Goal: Information Seeking & Learning: Learn about a topic

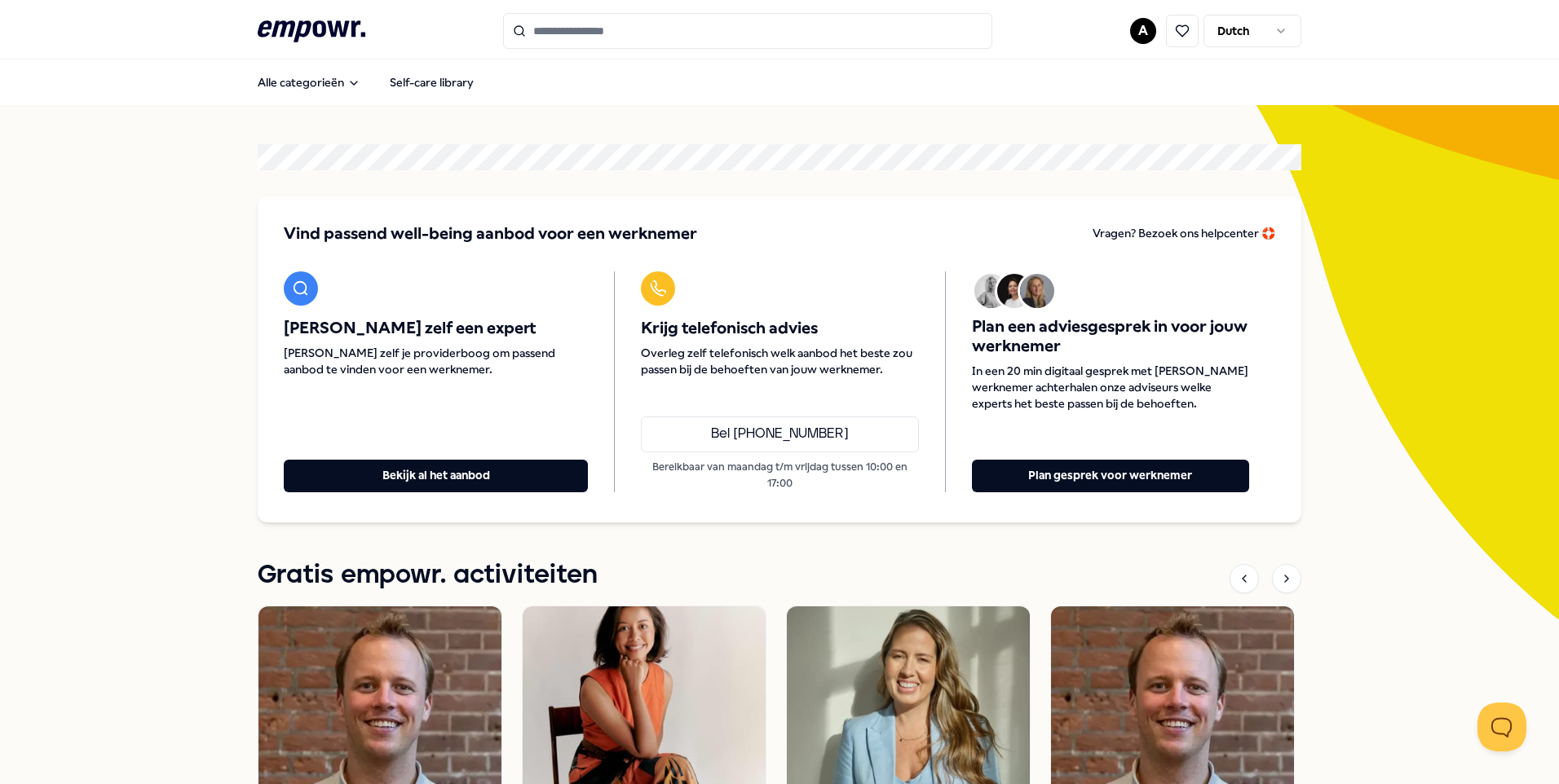
click at [578, 29] on input "Search for products, categories or subcategories" at bounding box center [748, 31] width 489 height 36
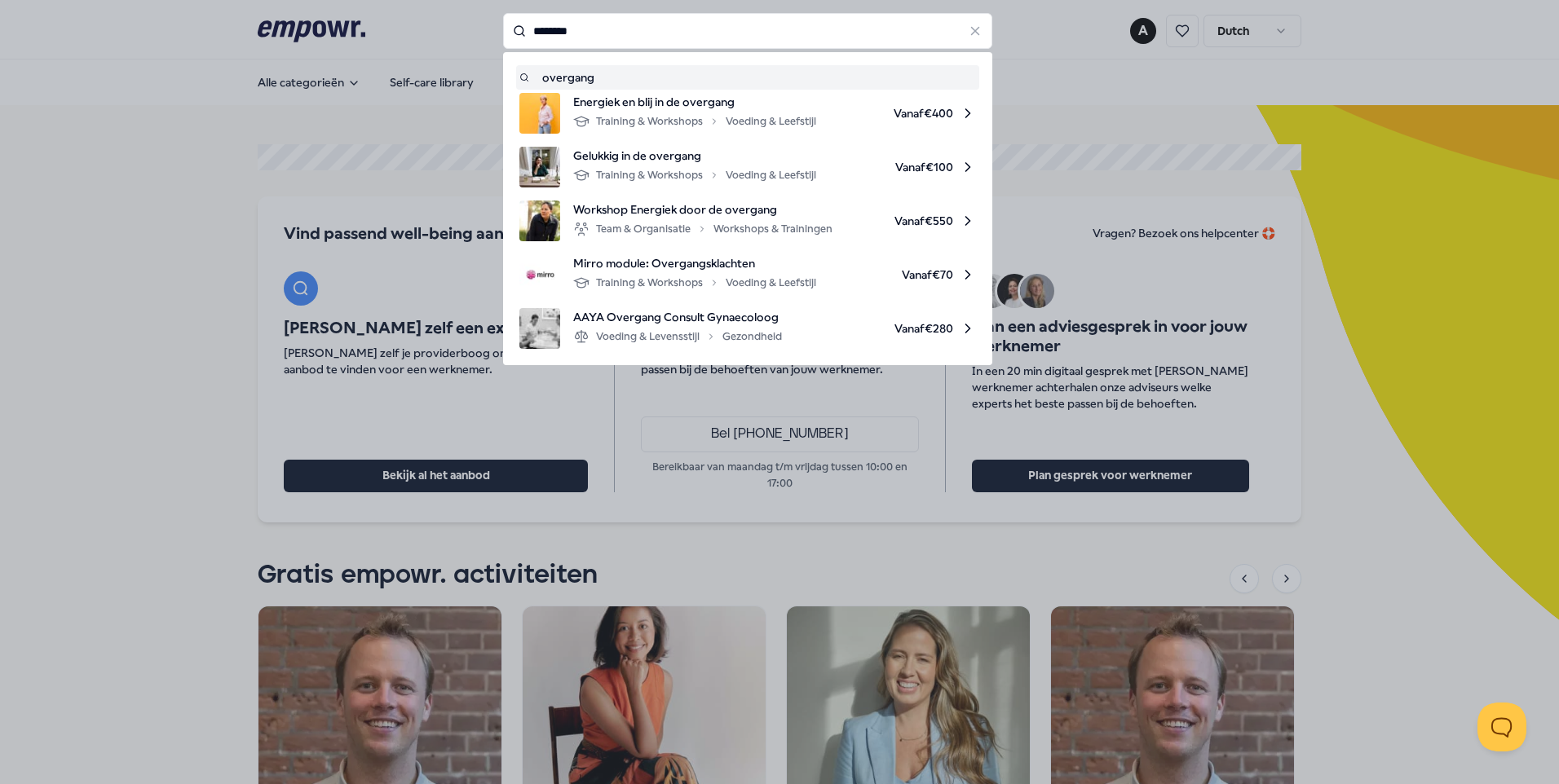
type input "********"
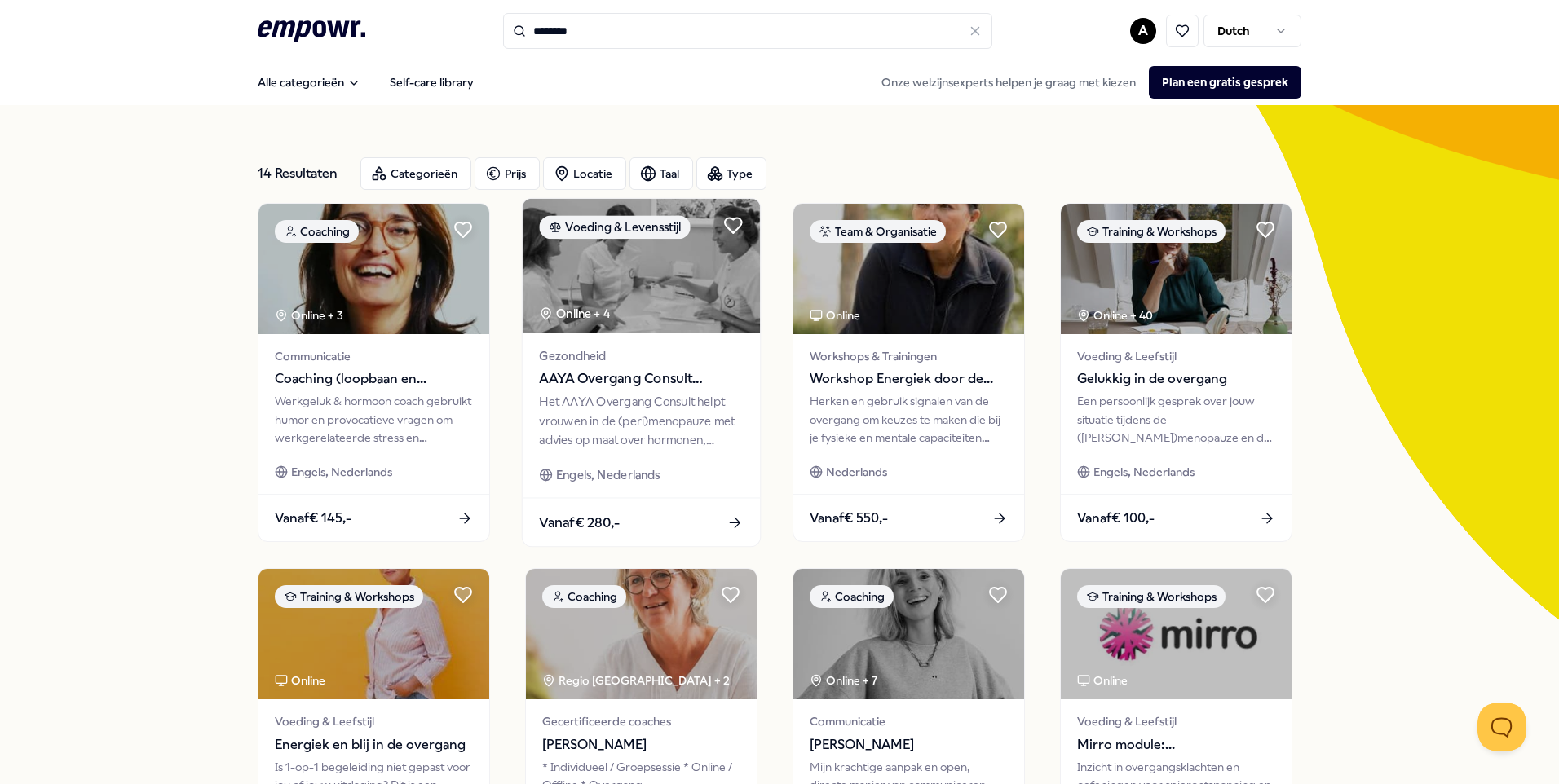
click at [631, 377] on span "AAYA Overgang Consult Gynaecoloog" at bounding box center [641, 379] width 203 height 21
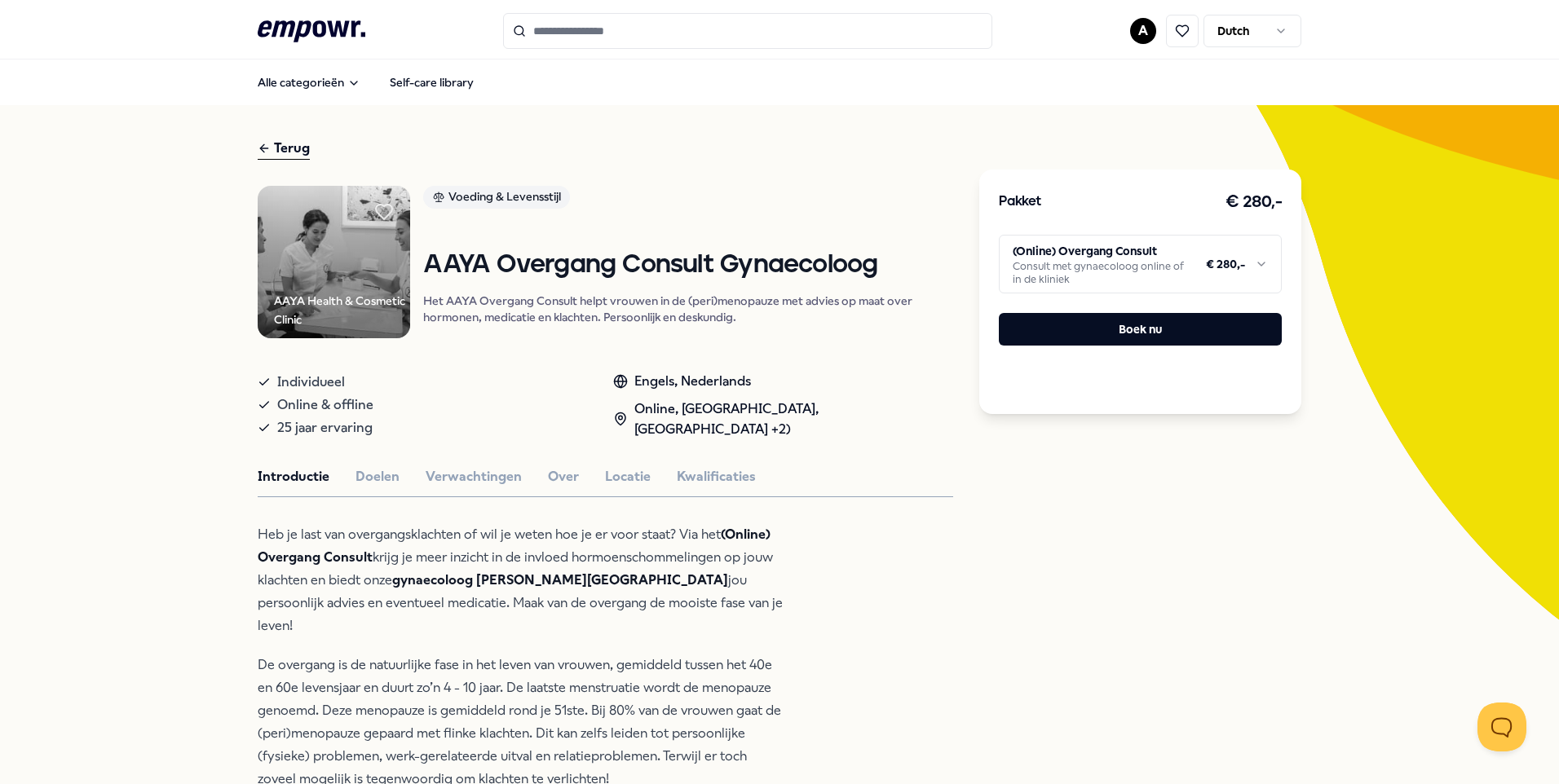
type input "********"
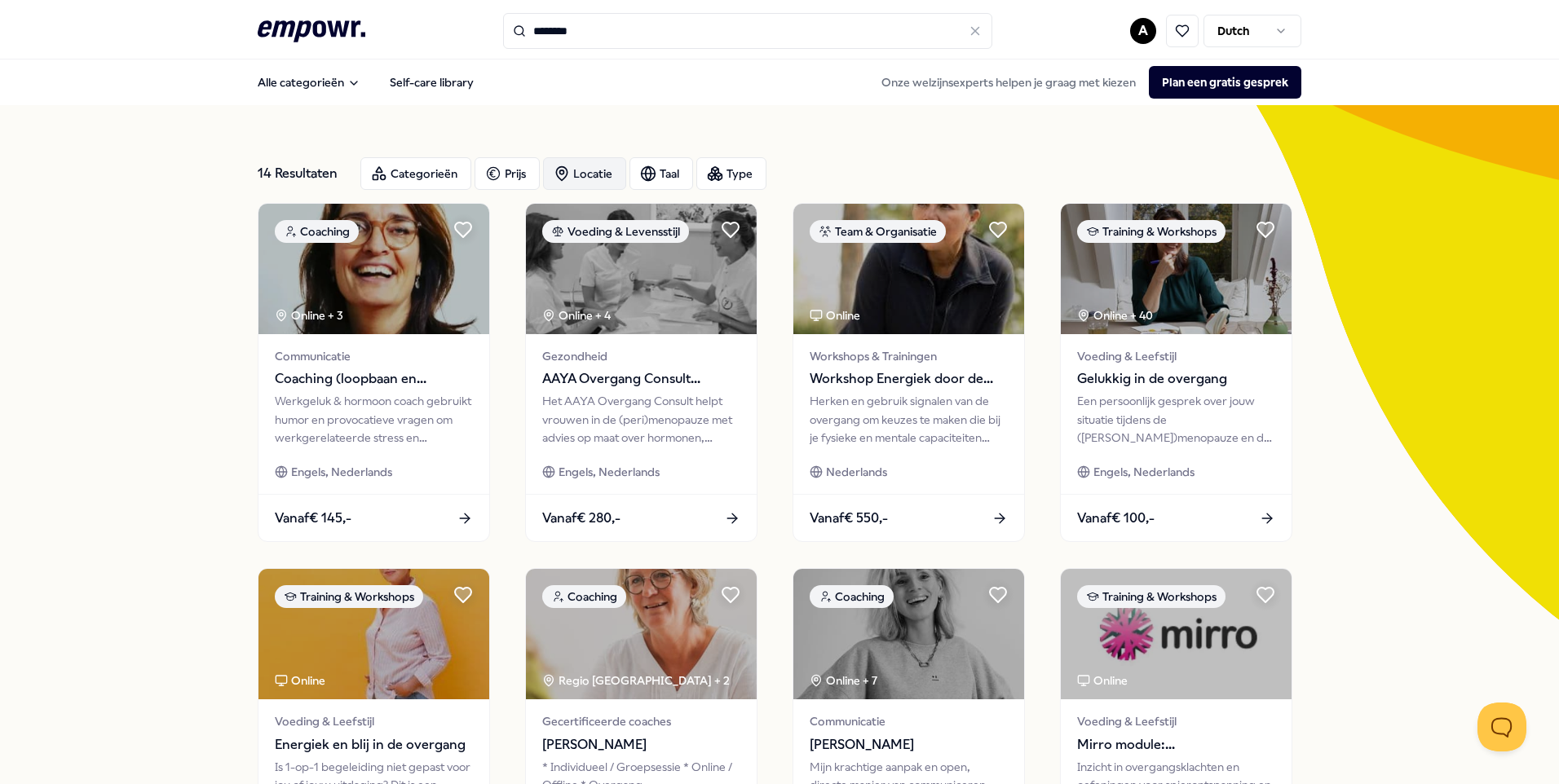
click at [567, 173] on div "Locatie" at bounding box center [585, 173] width 83 height 33
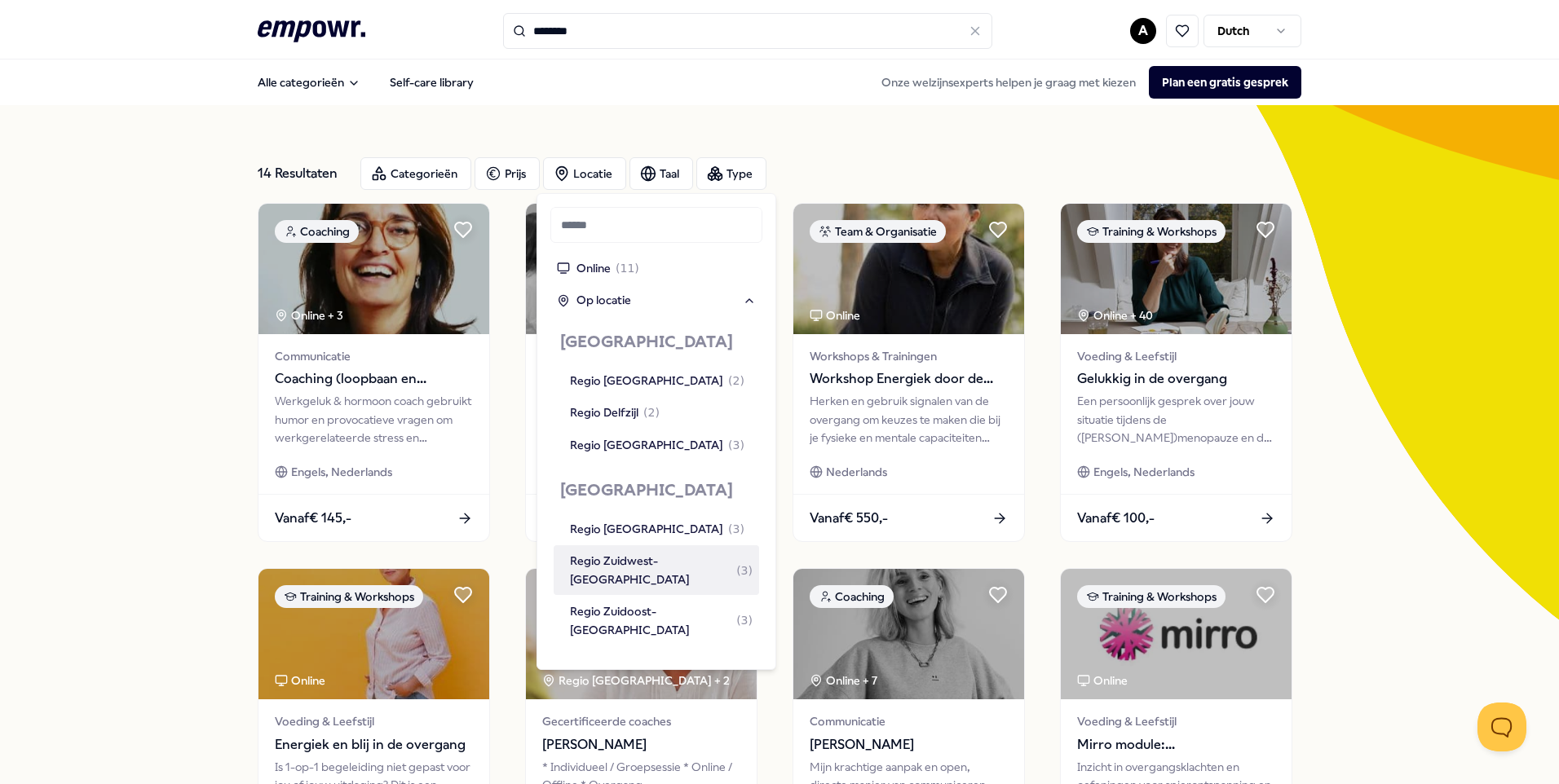
click at [627, 564] on div "Regio Zuidwest-[GEOGRAPHIC_DATA] ( 3 )" at bounding box center [661, 570] width 183 height 37
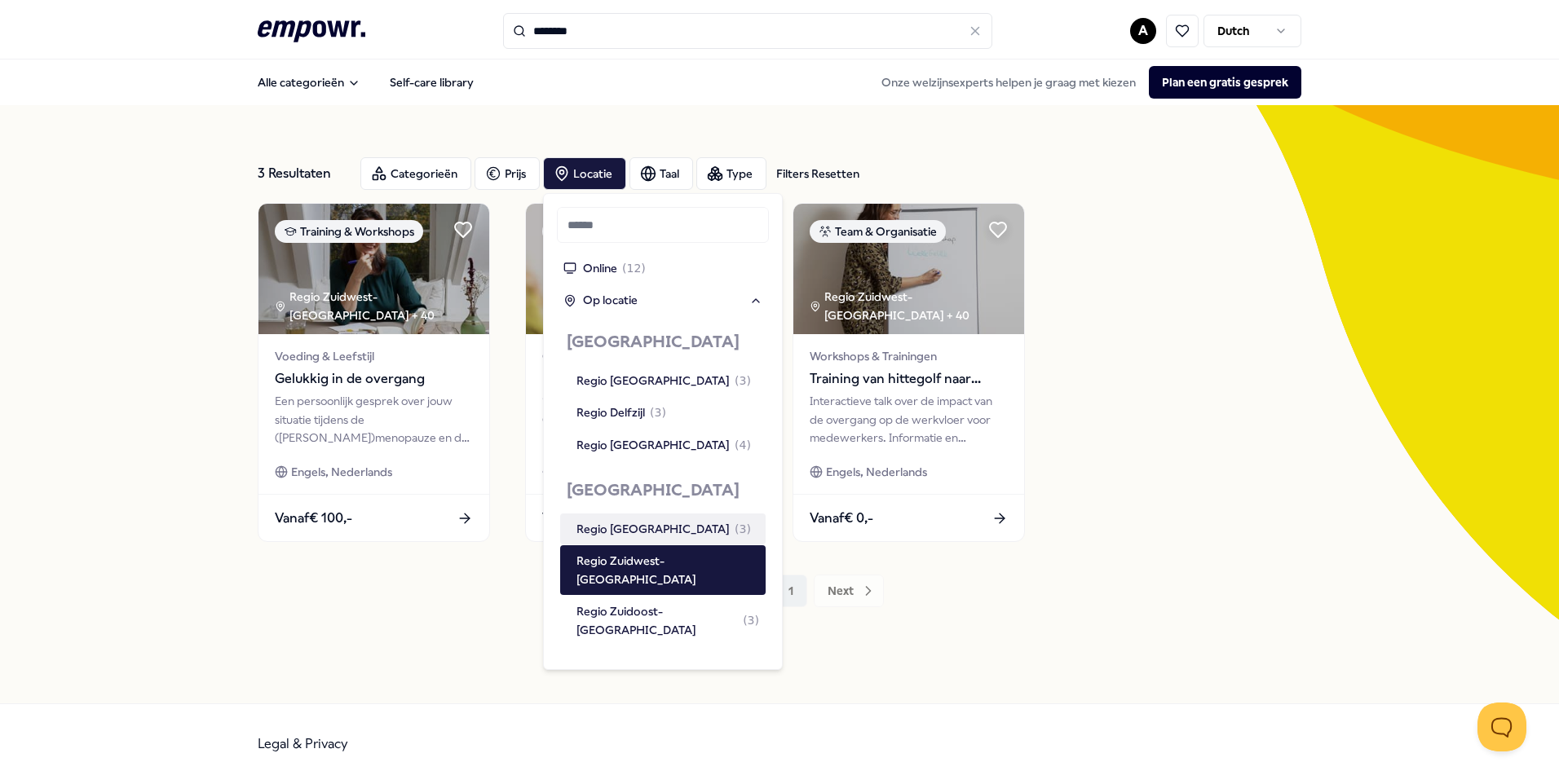
click at [1195, 333] on div "Training & Workshops [GEOGRAPHIC_DATA]-[GEOGRAPHIC_DATA] + 40 Voeding & Leefsti…" at bounding box center [780, 373] width 1044 height 339
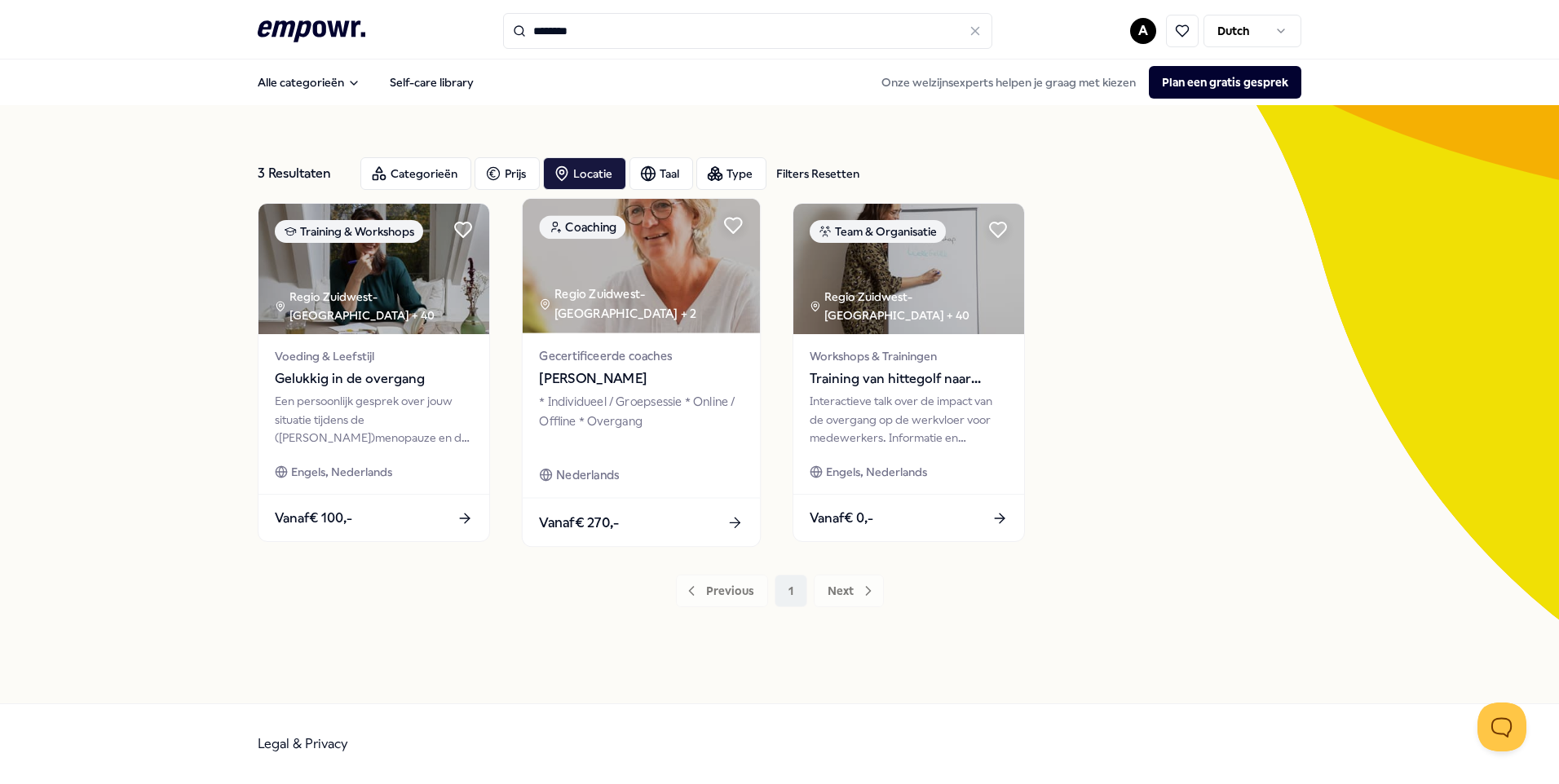
click at [613, 307] on div "Regio Zuidwest-[GEOGRAPHIC_DATA] + 2" at bounding box center [650, 304] width 221 height 37
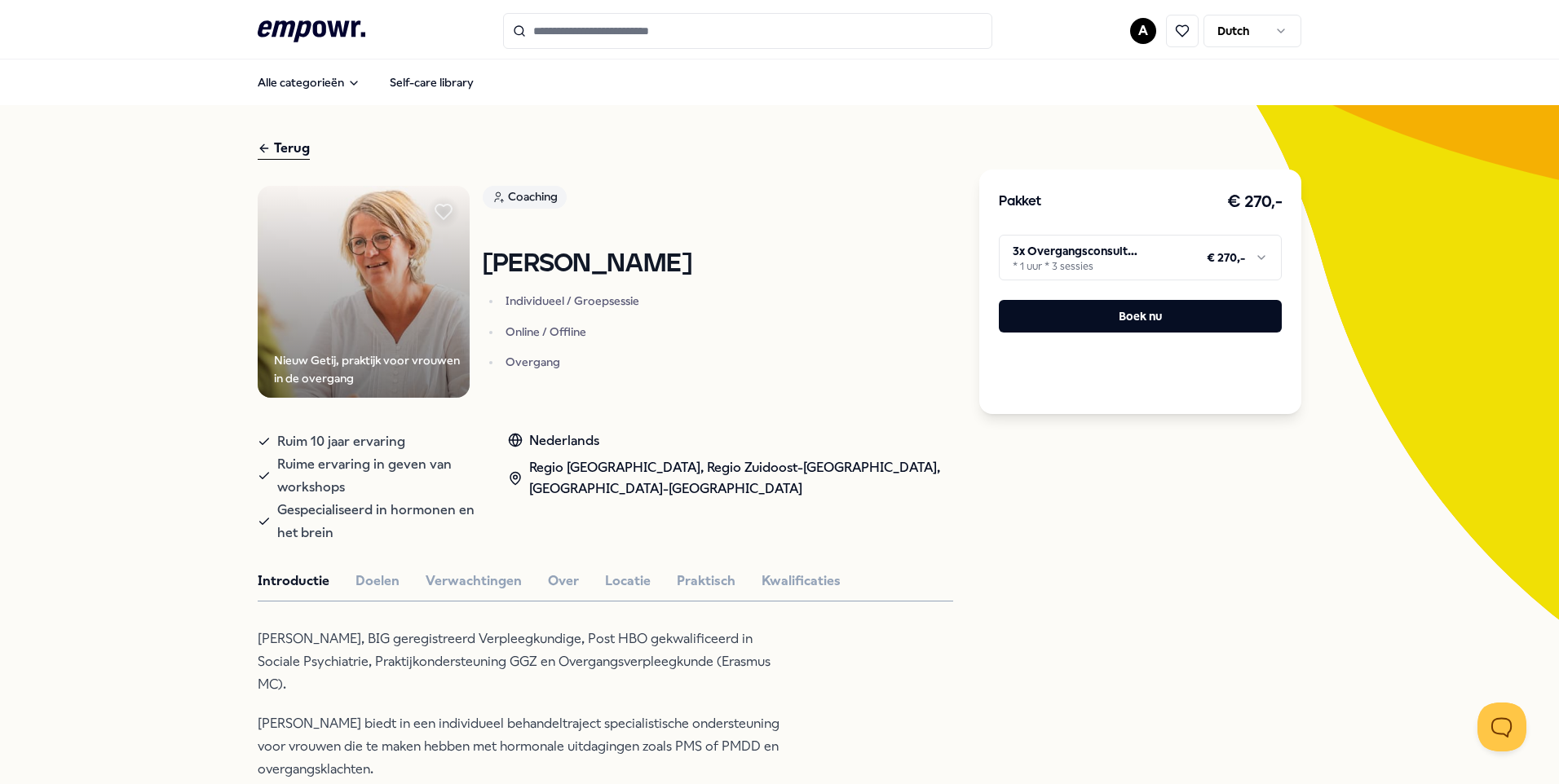
type input "********"
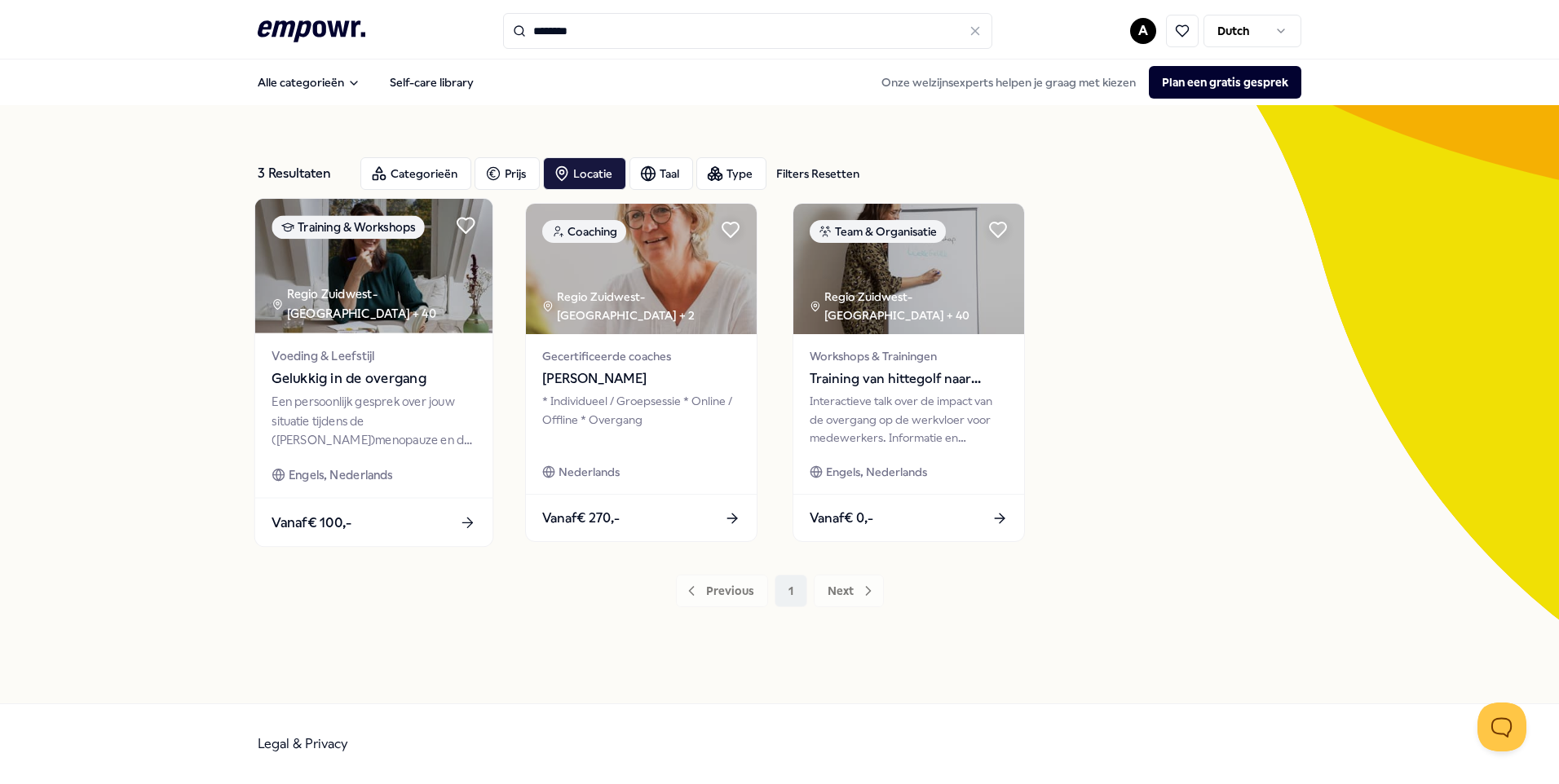
click at [368, 359] on span "Voeding & Leefstijl" at bounding box center [373, 355] width 203 height 19
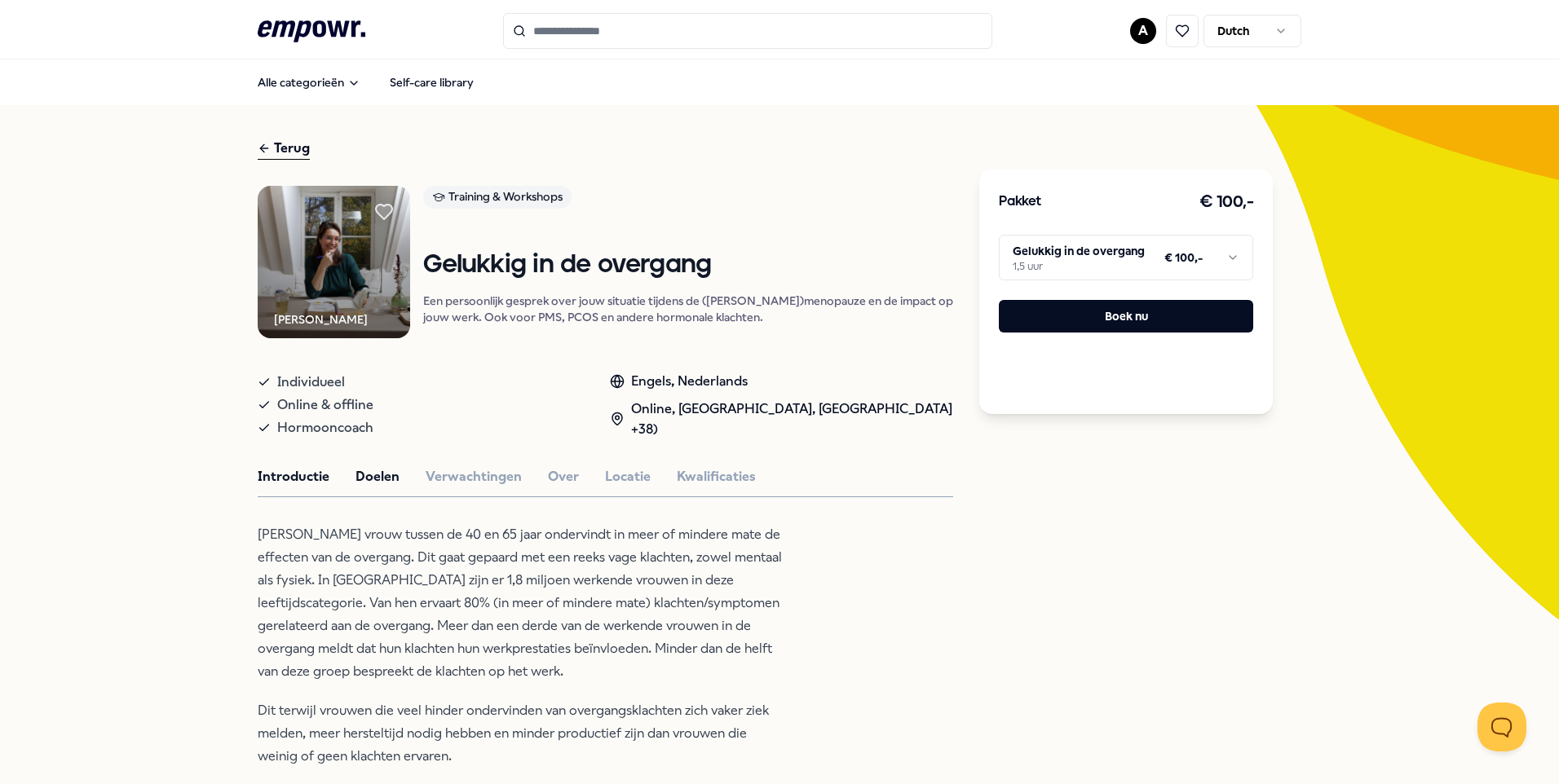
click at [376, 478] on button "Doelen" at bounding box center [377, 477] width 44 height 21
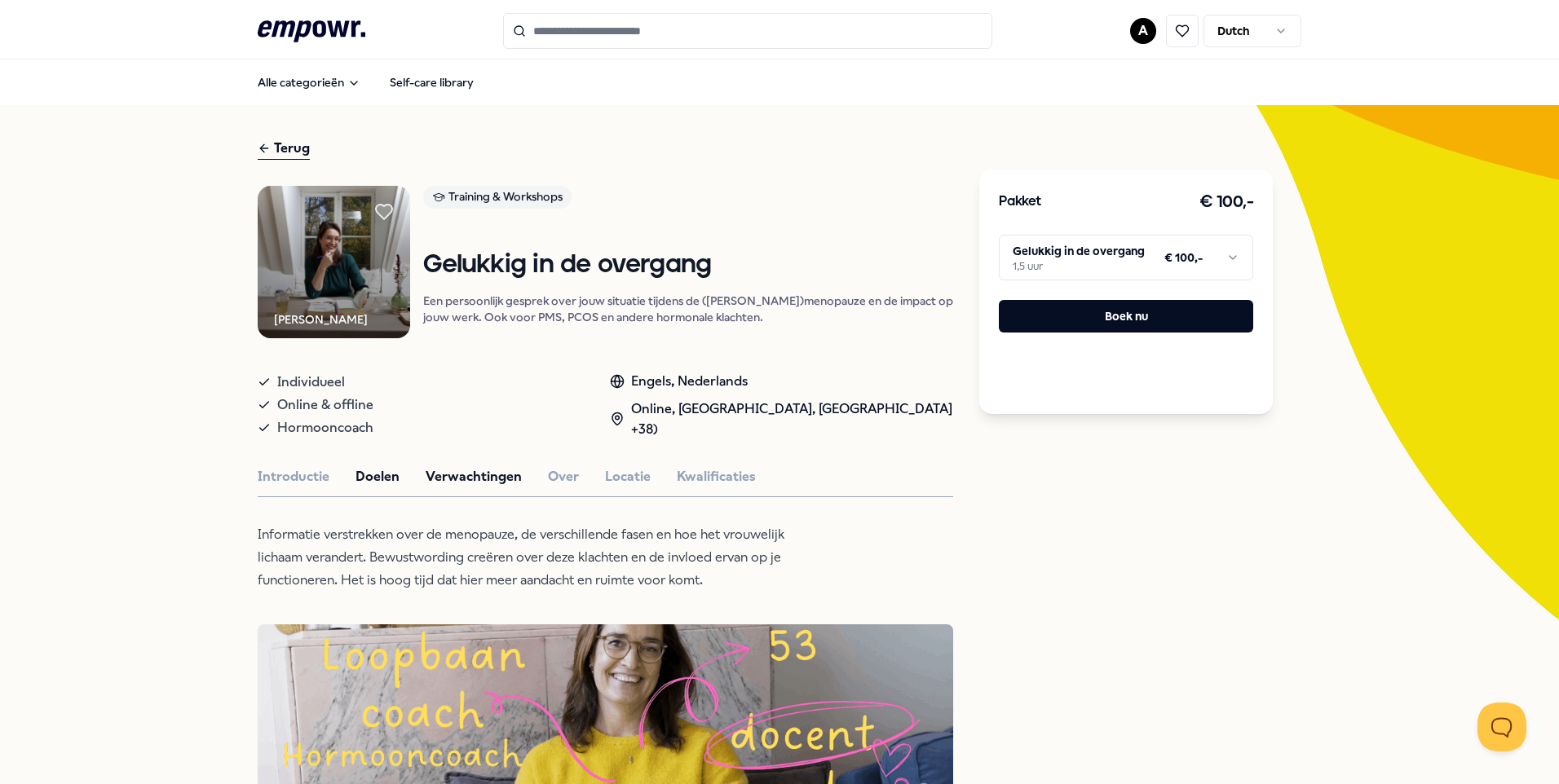
click at [474, 475] on button "Verwachtingen" at bounding box center [474, 477] width 96 height 21
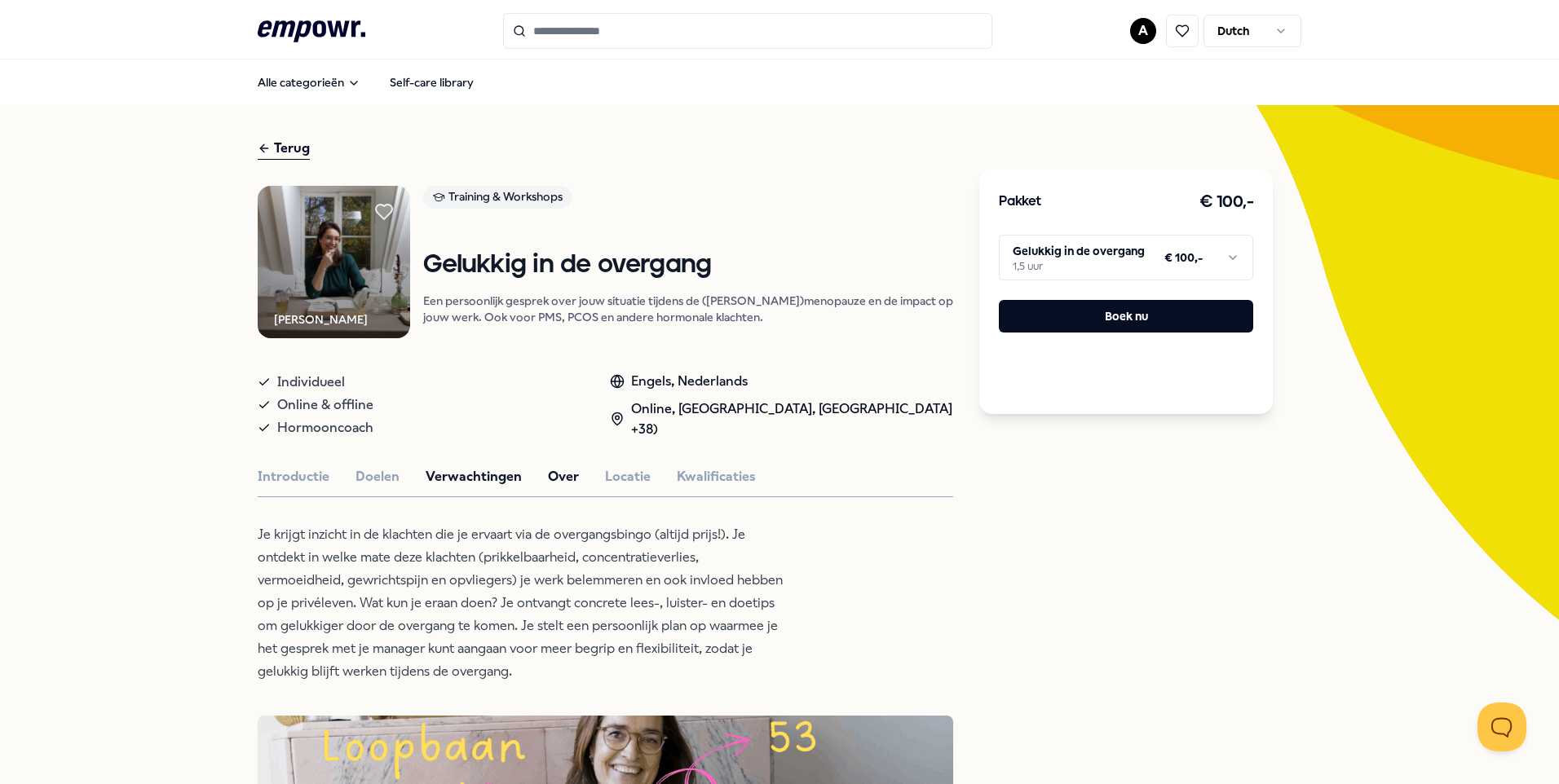
click at [552, 476] on button "Over" at bounding box center [563, 477] width 31 height 21
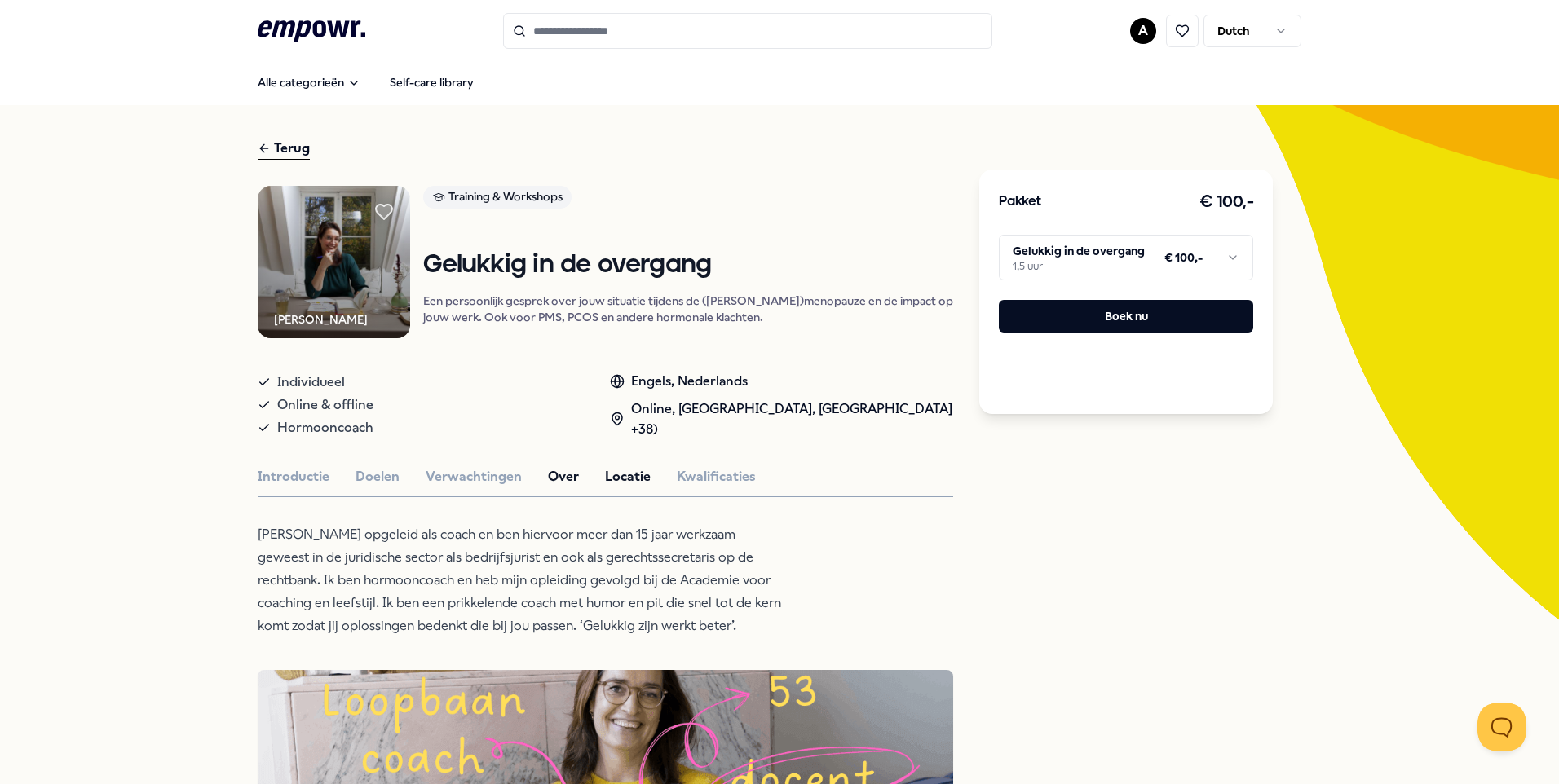
click at [618, 482] on button "Locatie" at bounding box center [627, 477] width 46 height 21
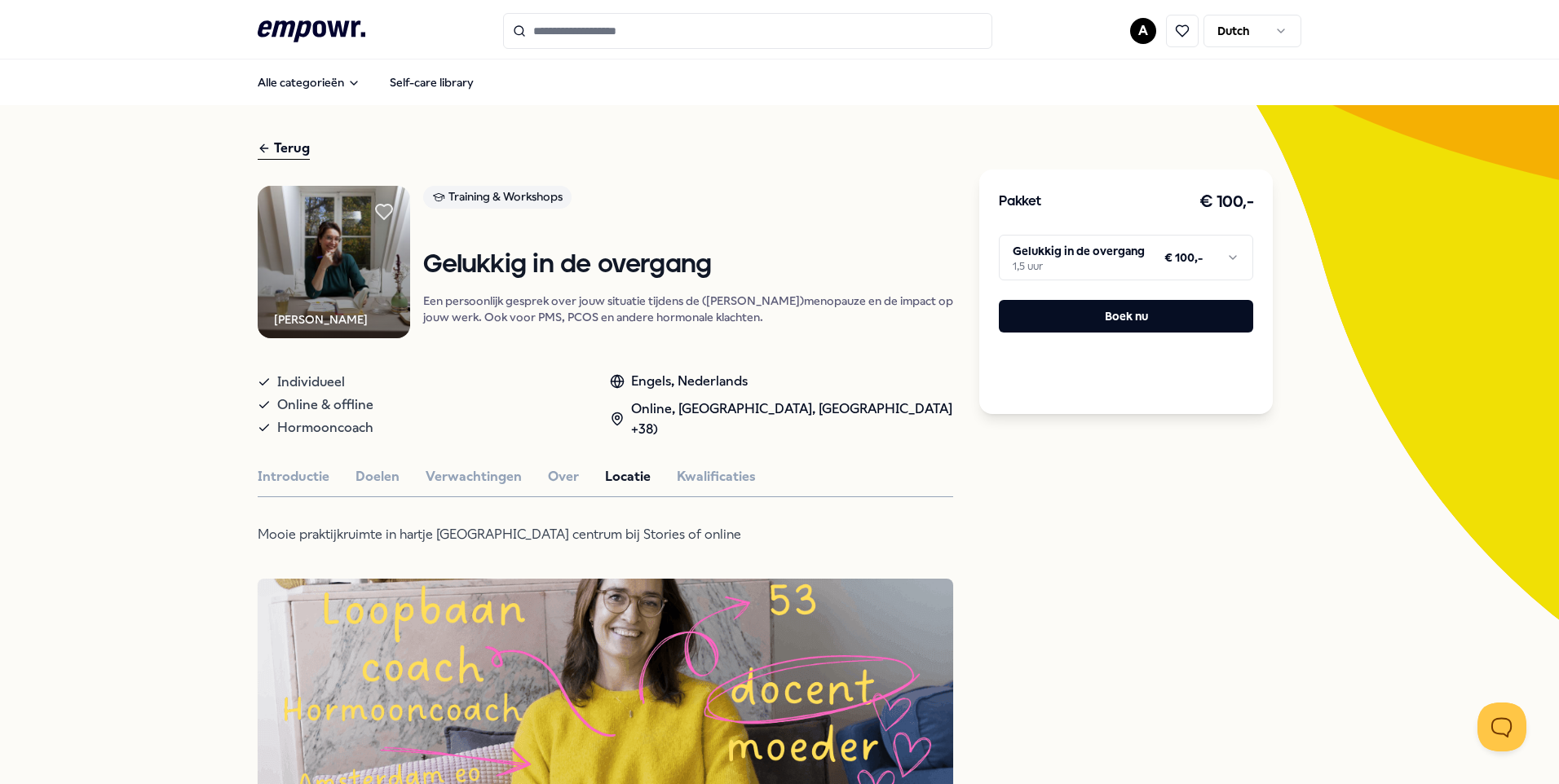
click at [259, 150] on icon at bounding box center [264, 148] width 13 height 20
type input "********"
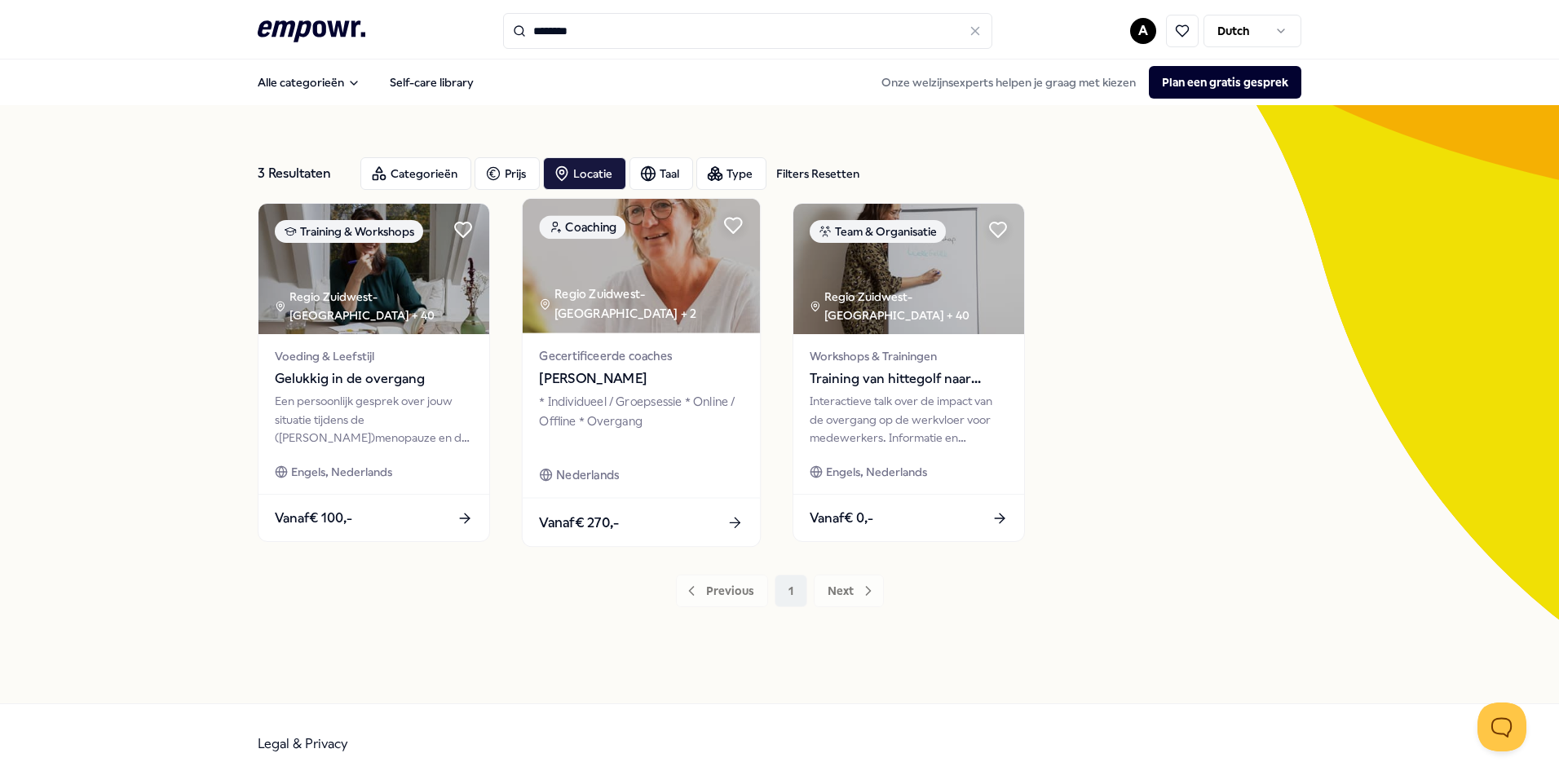
click at [576, 368] on span "[PERSON_NAME]" at bounding box center [641, 379] width 203 height 21
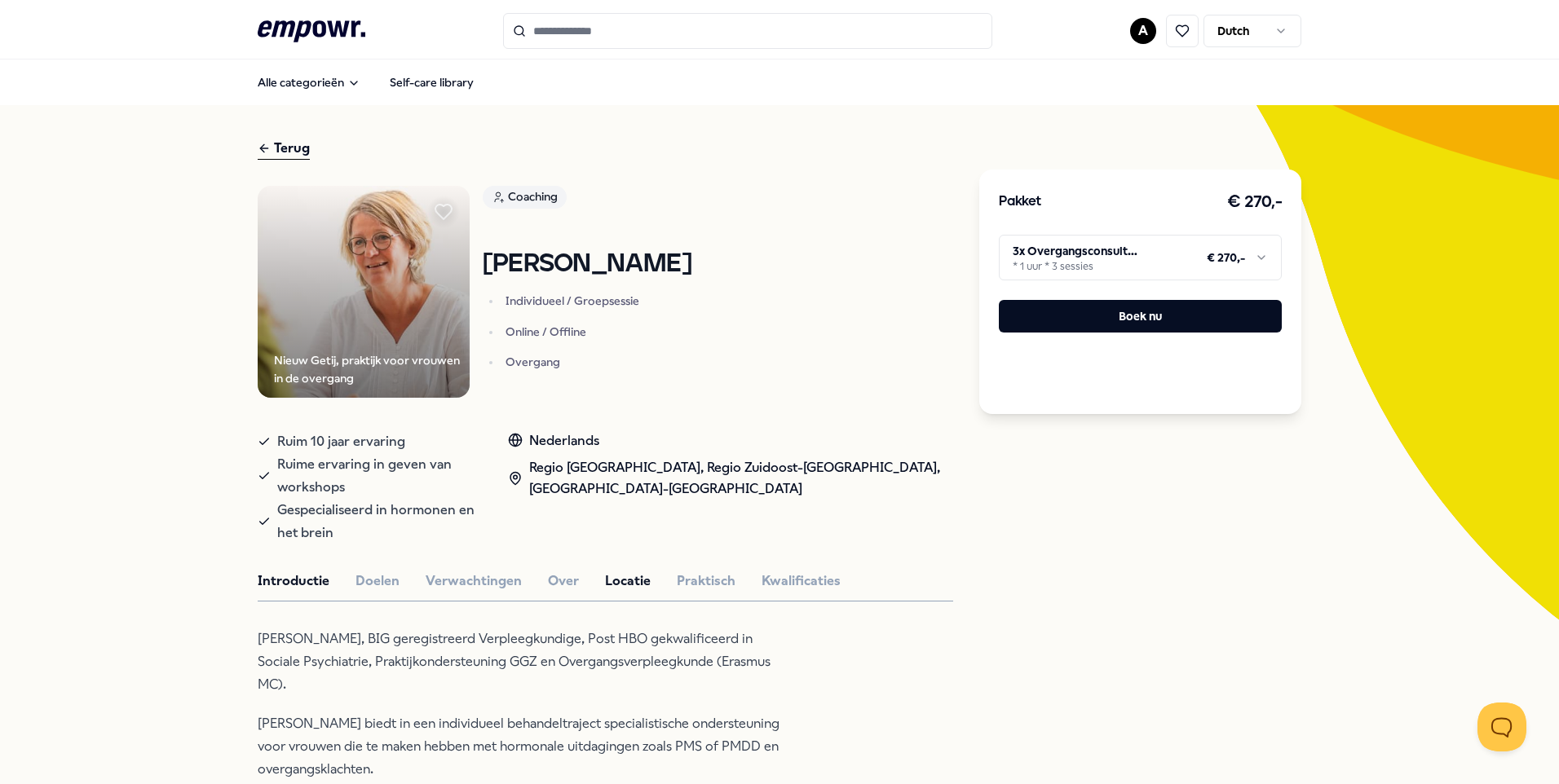
click at [610, 571] on button "Locatie" at bounding box center [627, 582] width 46 height 21
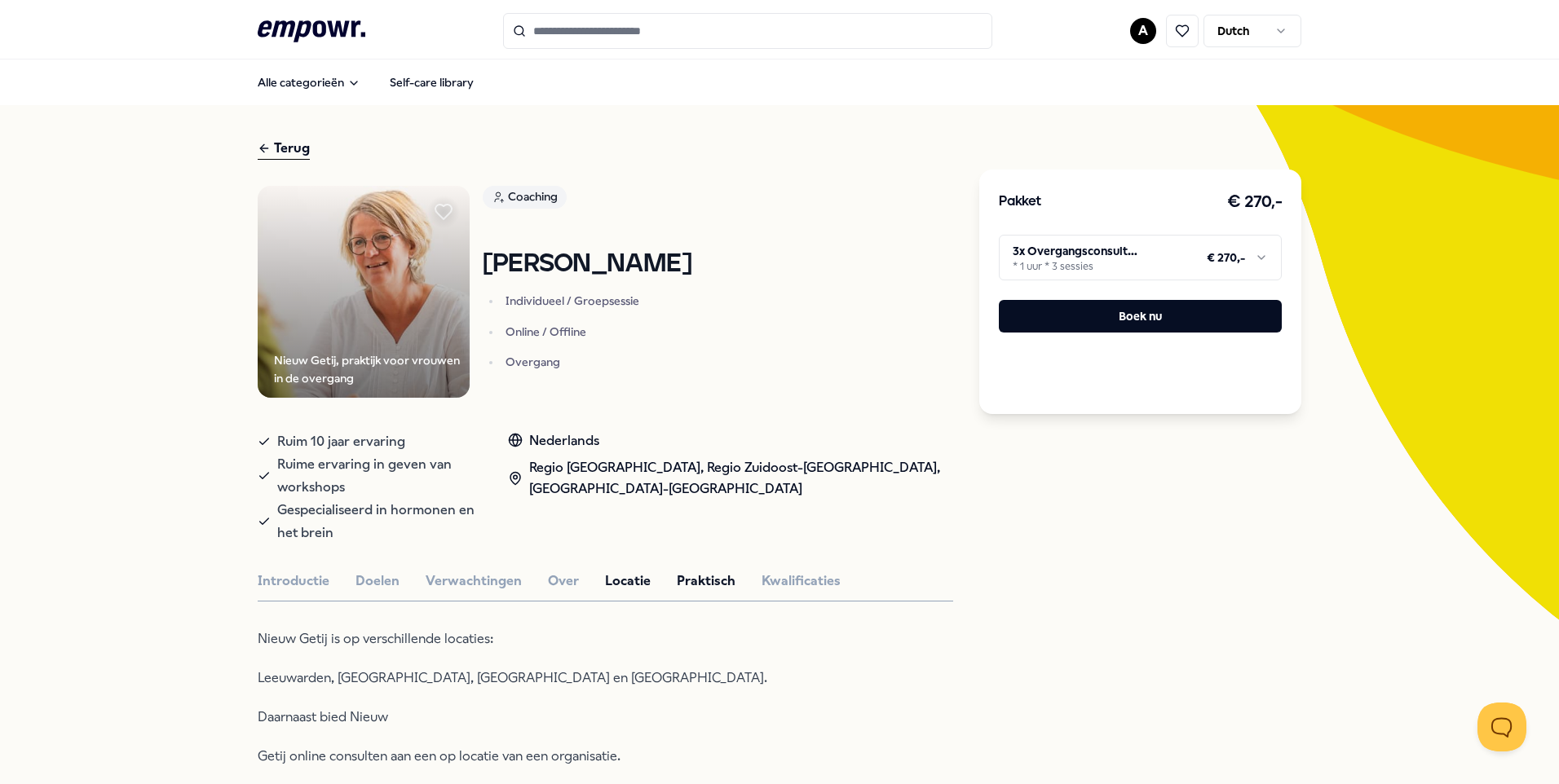
click at [682, 571] on button "Praktisch" at bounding box center [706, 582] width 59 height 21
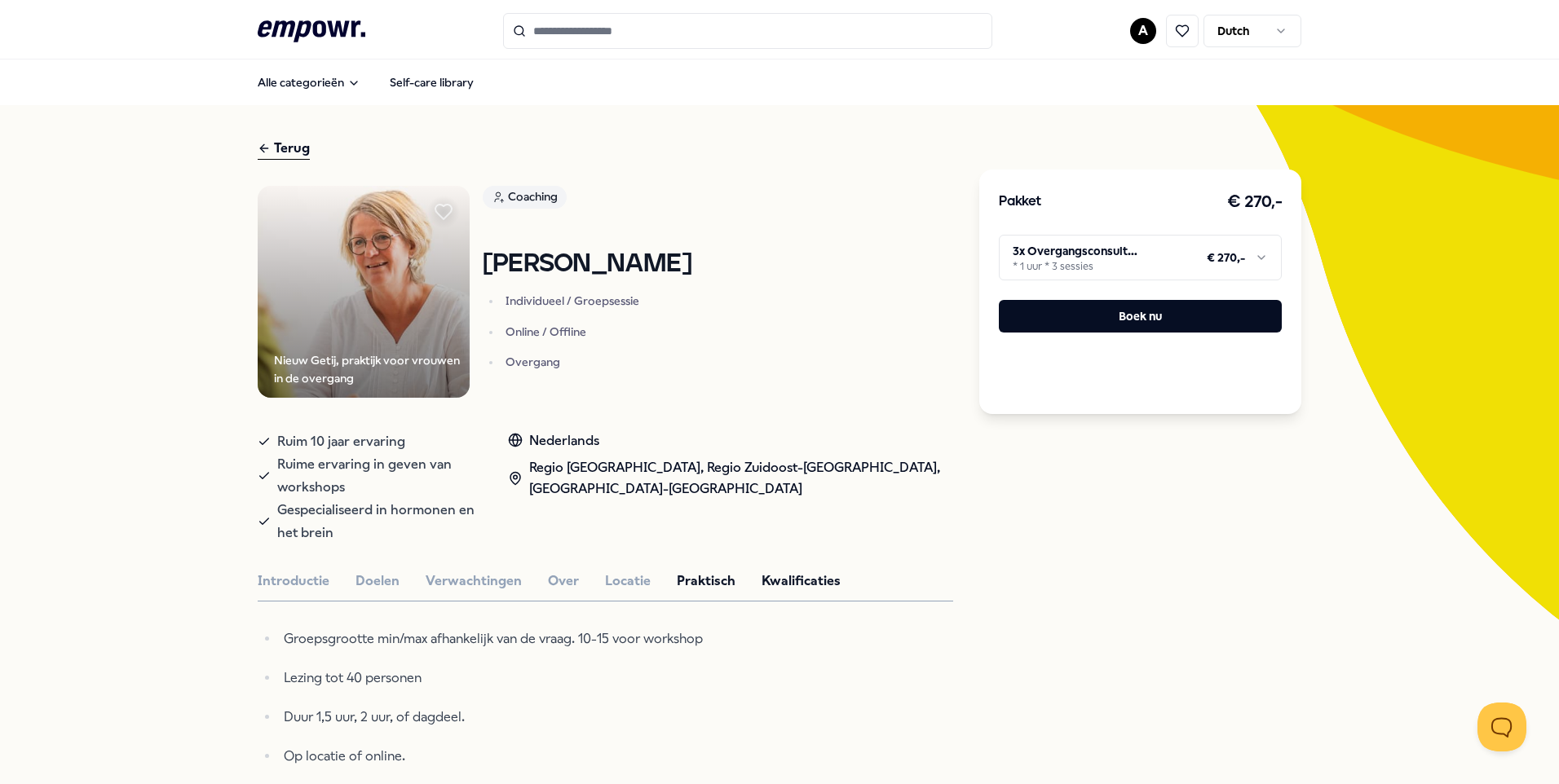
click at [792, 571] on button "Kwalificaties" at bounding box center [800, 582] width 79 height 21
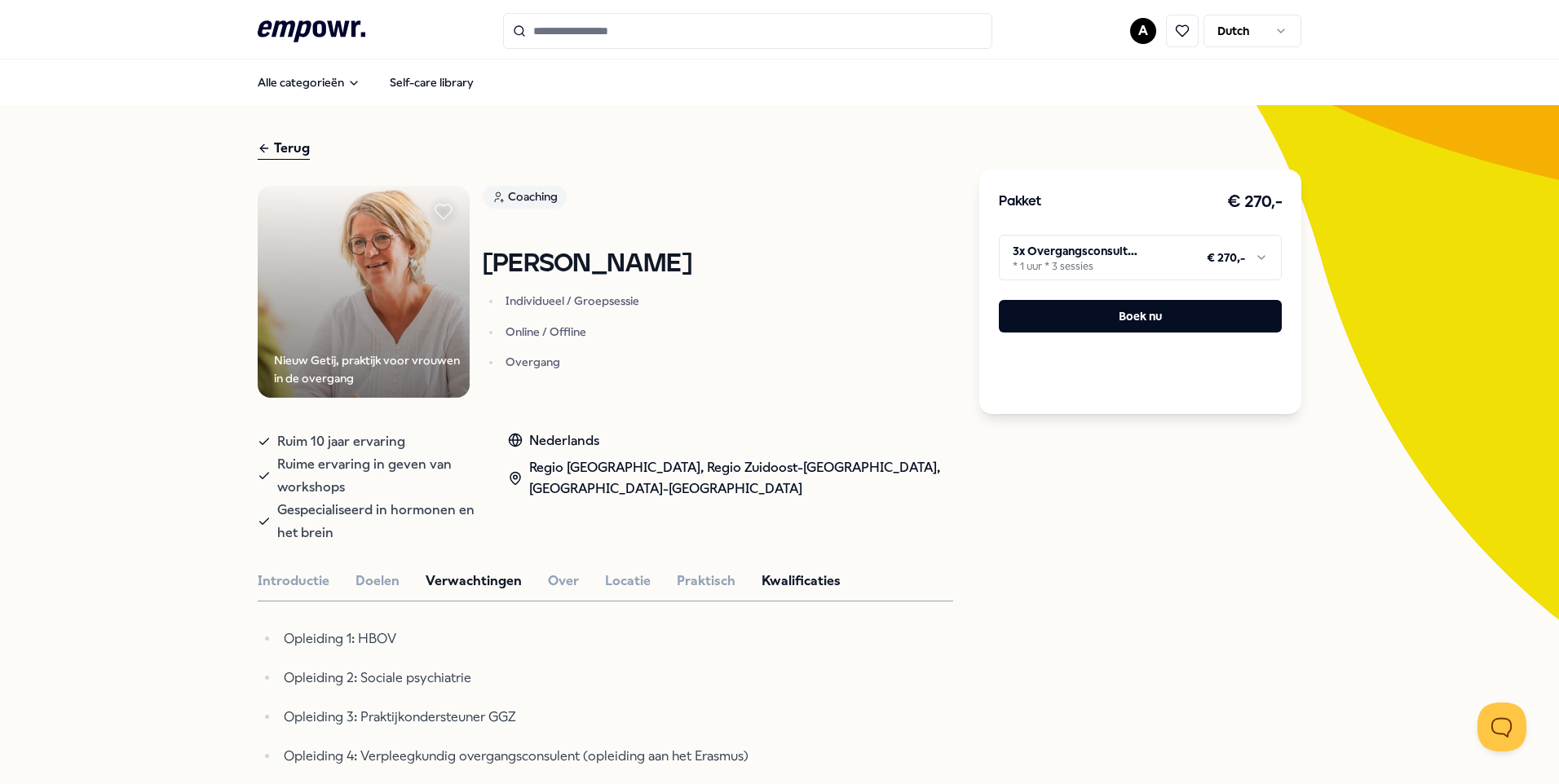
click at [471, 571] on button "Verwachtingen" at bounding box center [474, 582] width 96 height 21
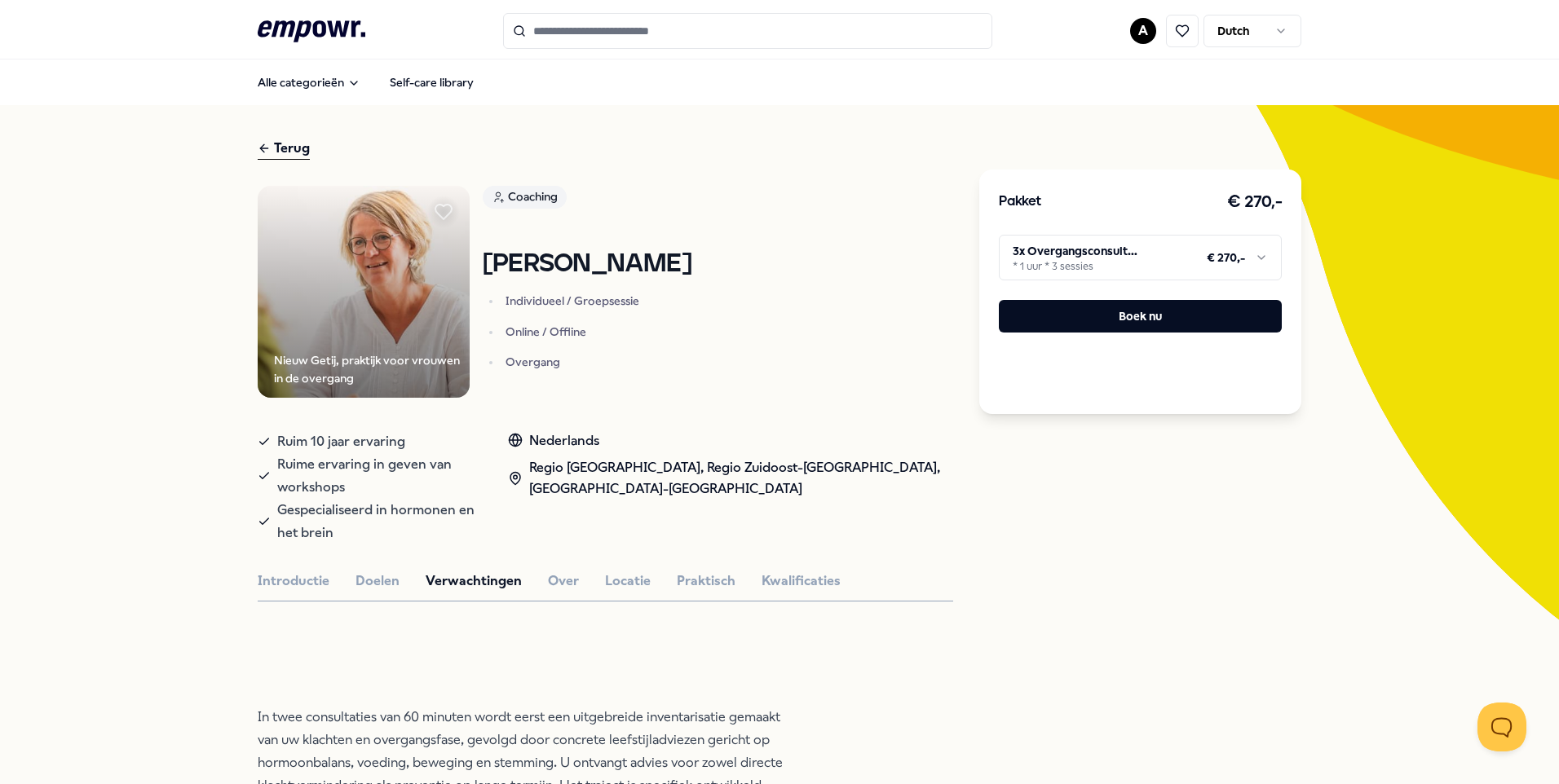
click at [1256, 256] on html ".empowr-logo_svg__cls-1{fill:#03032f} A Dutch Alle categorieën Self-care librar…" at bounding box center [779, 392] width 1559 height 784
